Goal: Task Accomplishment & Management: Complete application form

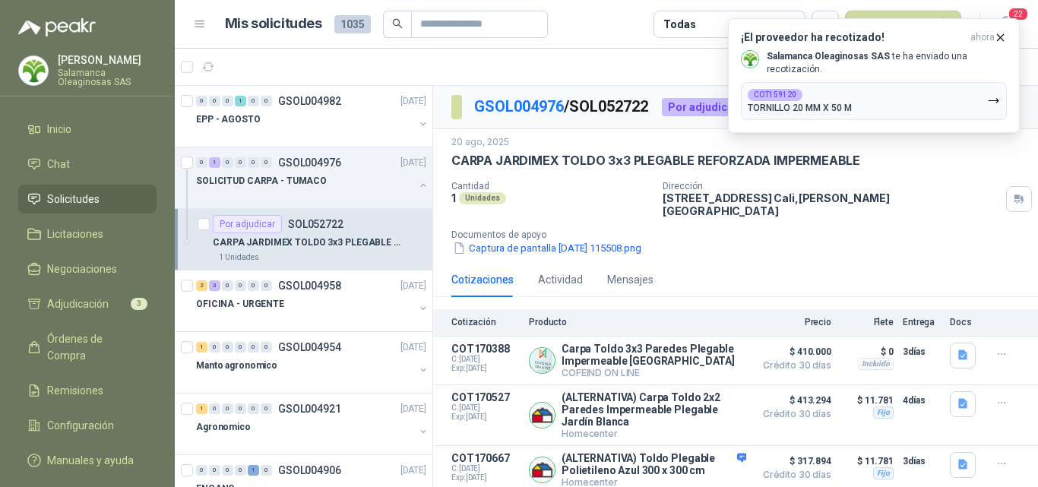
scroll to position [2, 0]
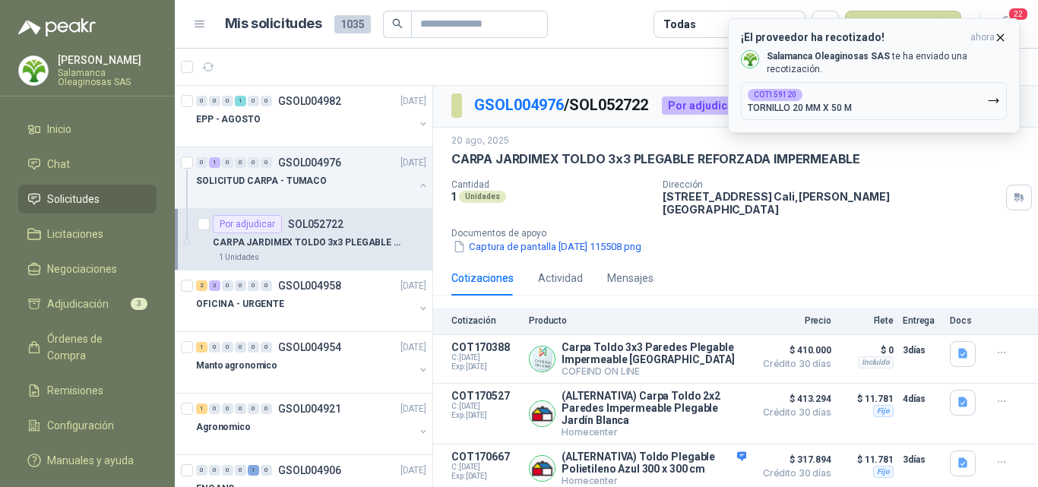
click at [997, 40] on icon "button" at bounding box center [1000, 37] width 13 height 13
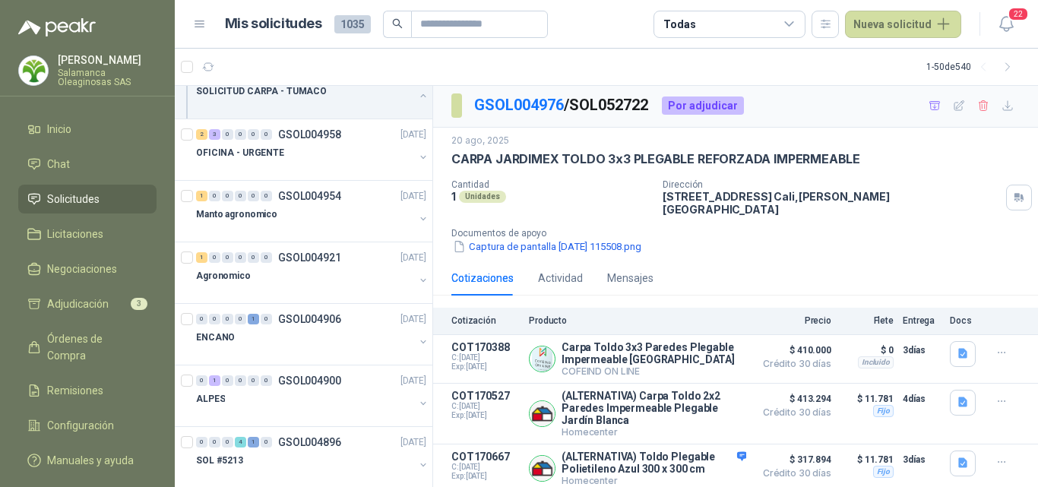
scroll to position [152, 0]
click at [719, 352] on button "Detalles" at bounding box center [710, 359] width 71 height 21
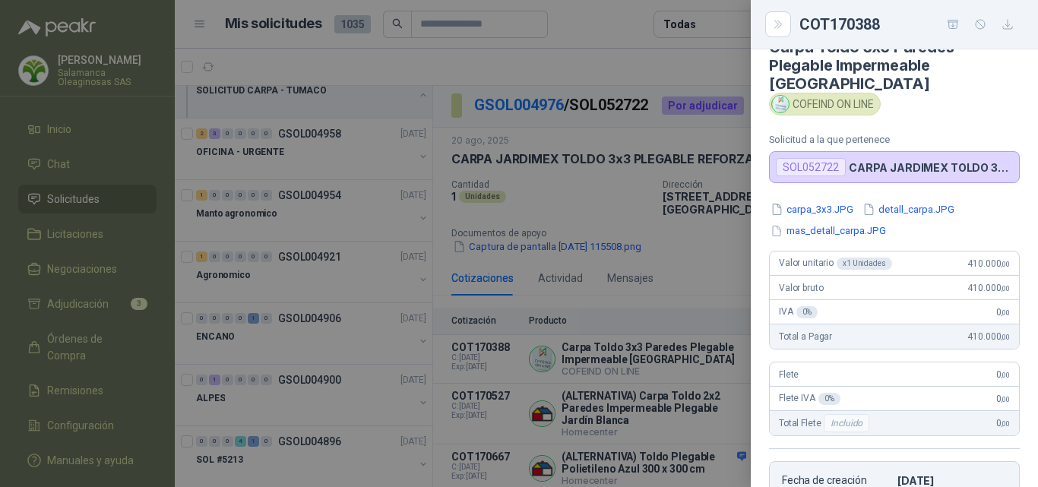
scroll to position [0, 0]
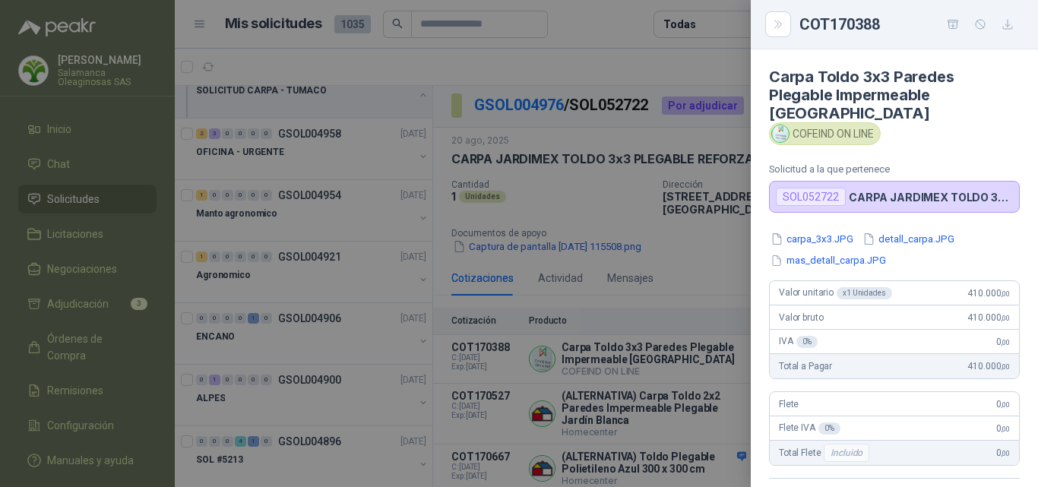
click at [652, 351] on div at bounding box center [519, 243] width 1038 height 487
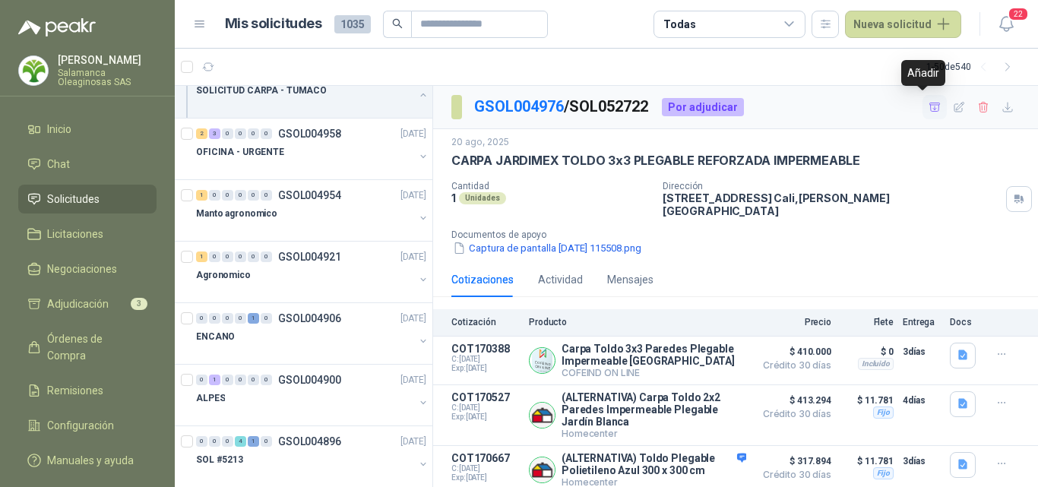
click at [929, 108] on icon "button" at bounding box center [935, 107] width 13 height 13
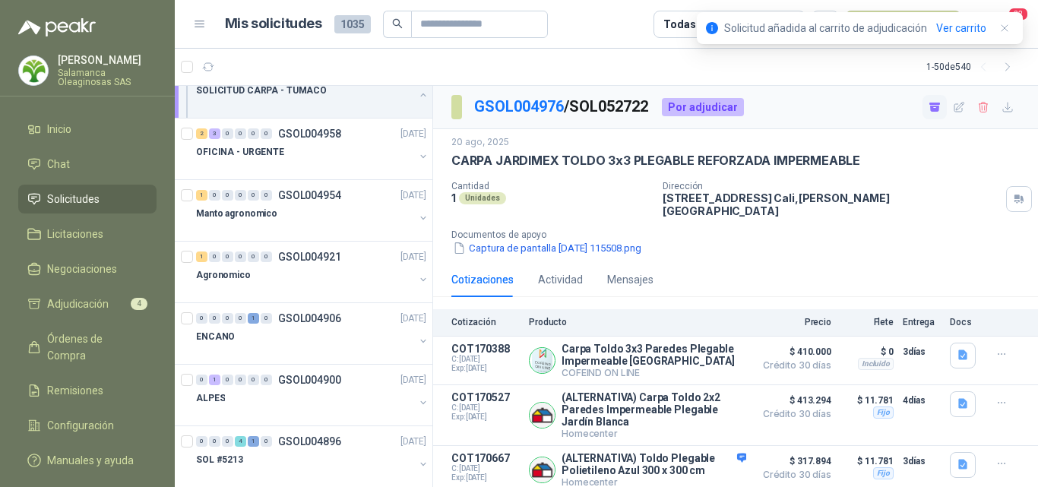
click at [850, 75] on article "1 - 50 de 540" at bounding box center [606, 67] width 863 height 36
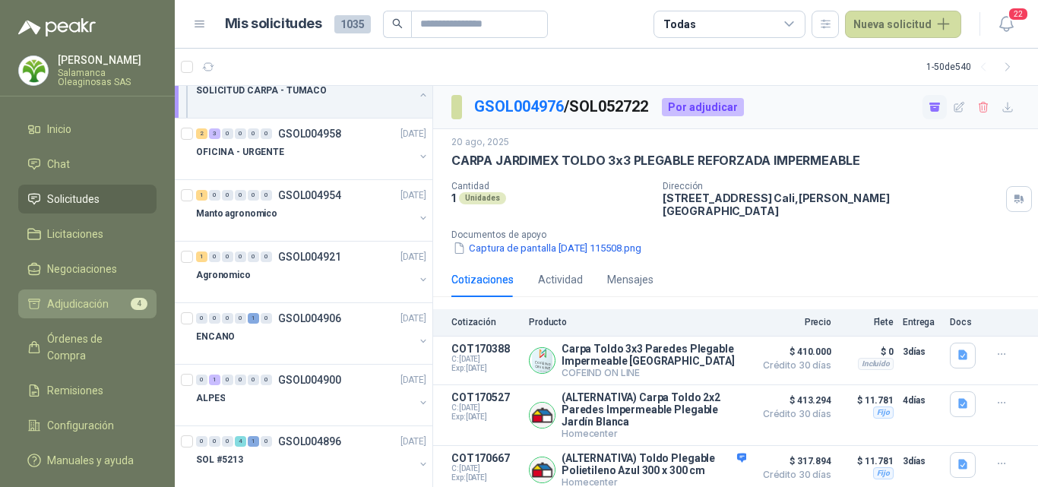
click at [66, 303] on span "Adjudicación" at bounding box center [78, 304] width 62 height 17
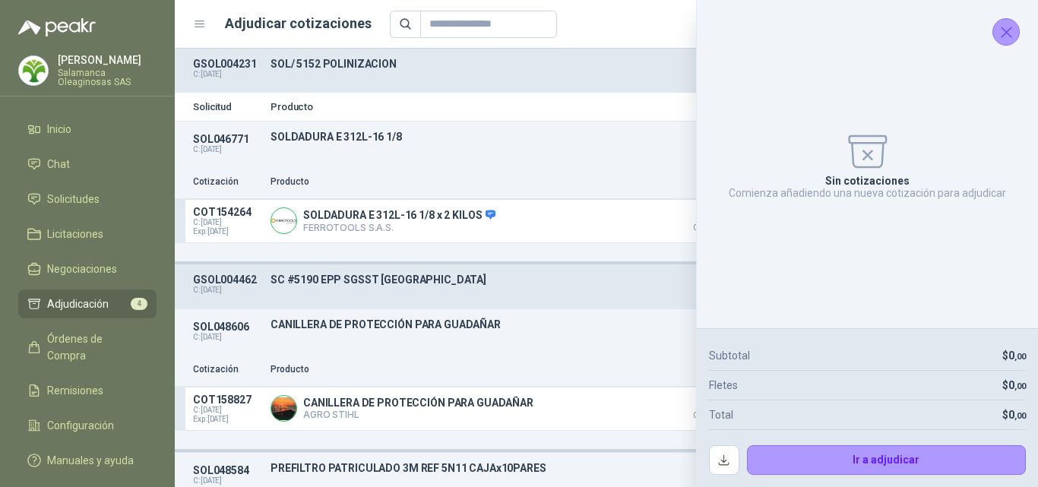
click at [1010, 30] on icon "Cerrar" at bounding box center [1006, 32] width 19 height 19
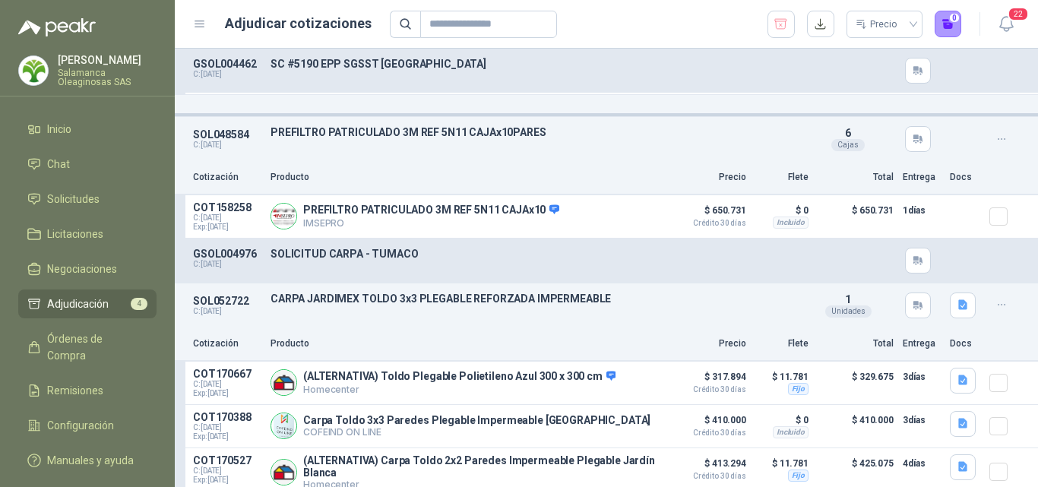
scroll to position [351, 0]
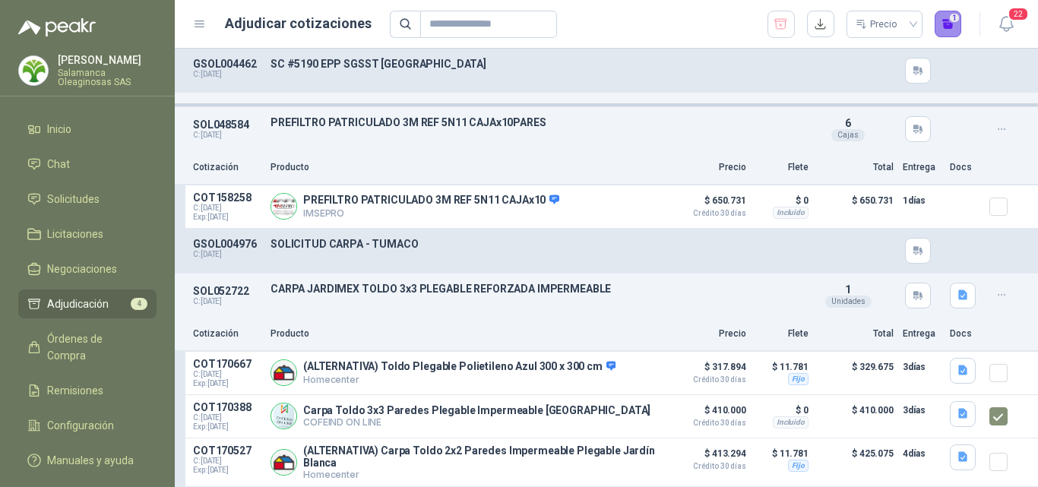
click at [948, 30] on button "1" at bounding box center [948, 24] width 27 height 27
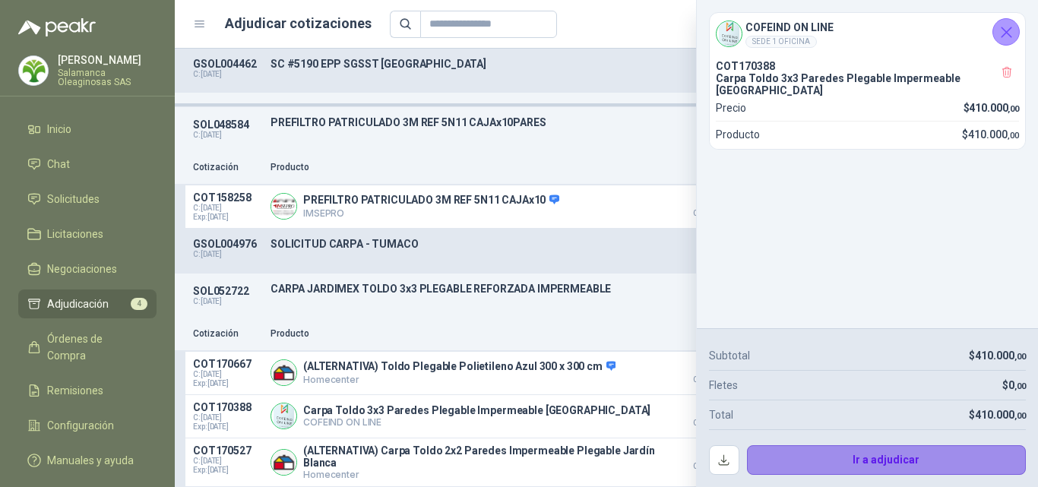
click at [804, 451] on button "Ir a adjudicar" at bounding box center [887, 460] width 280 height 30
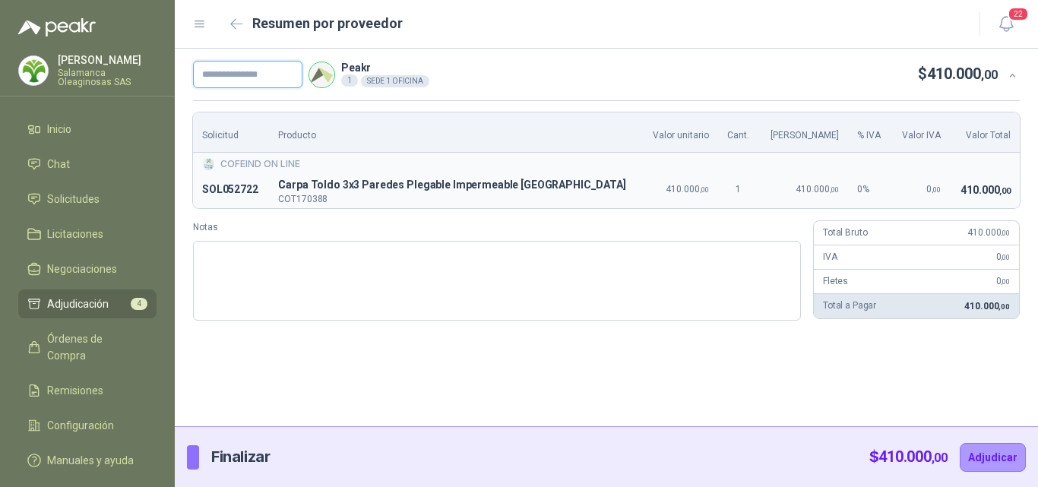
click at [258, 74] on input "text" at bounding box center [247, 74] width 109 height 27
type input "**********"
click at [998, 457] on button "Adjudicar" at bounding box center [993, 457] width 66 height 29
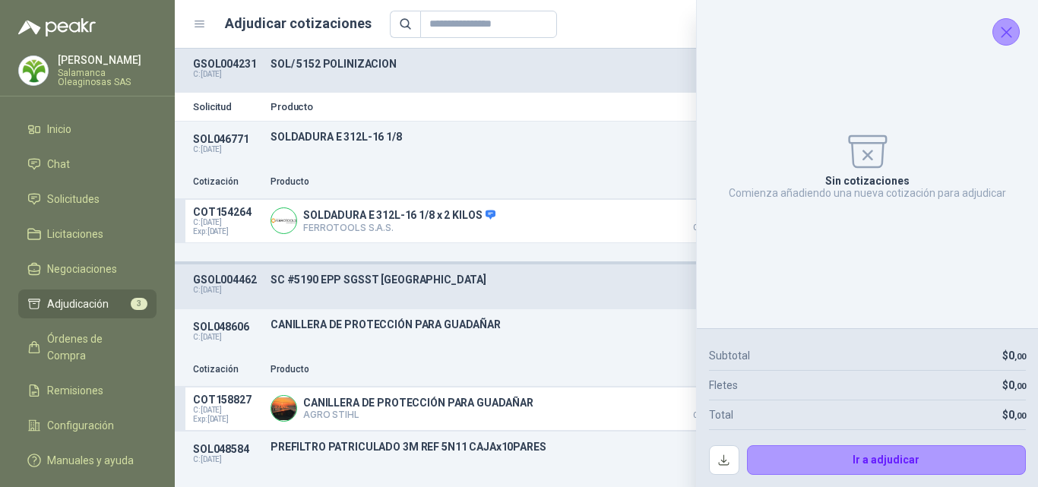
click at [1009, 41] on icon "Cerrar" at bounding box center [1006, 32] width 19 height 19
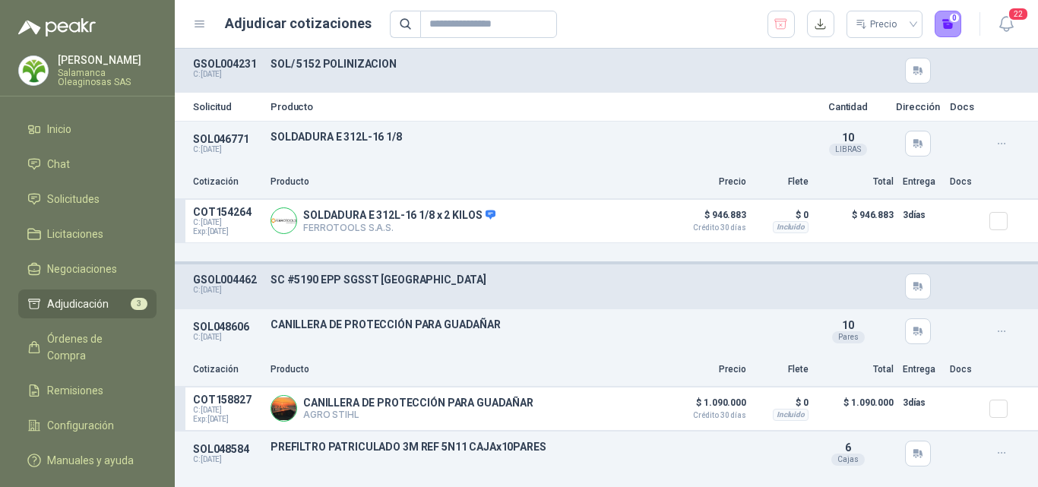
scroll to position [68, 0]
